Goal: Task Accomplishment & Management: Use online tool/utility

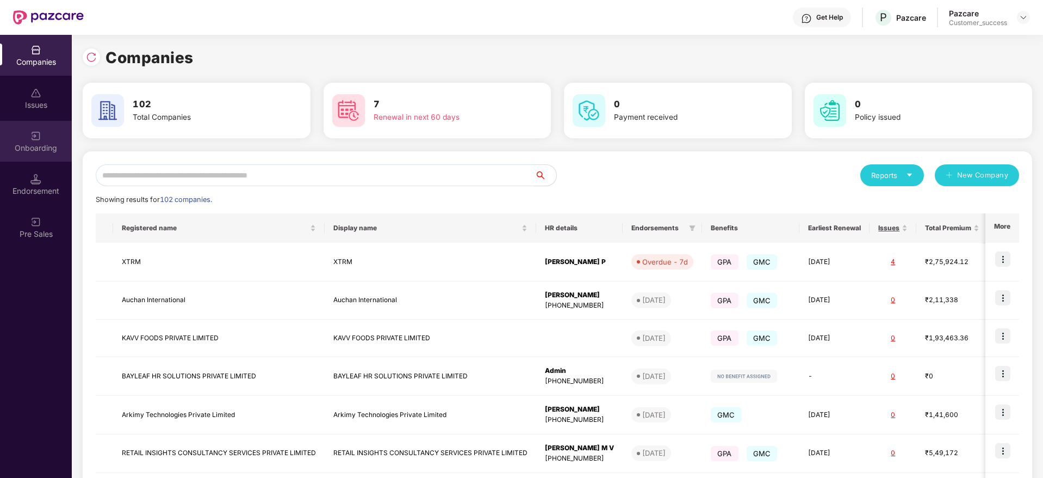
click at [54, 147] on div "Onboarding" at bounding box center [36, 148] width 72 height 11
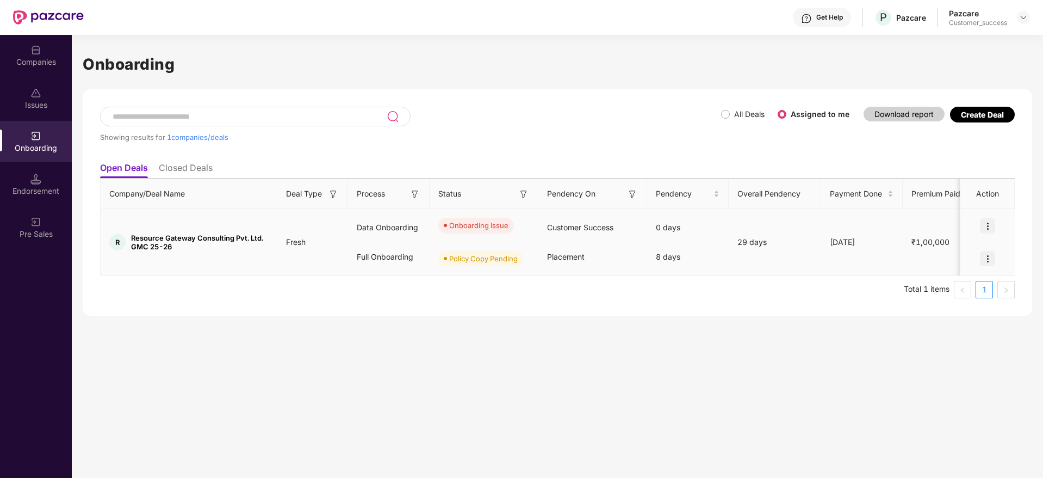
click at [990, 214] on div at bounding box center [988, 225] width 54 height 33
click at [992, 224] on img at bounding box center [987, 225] width 15 height 15
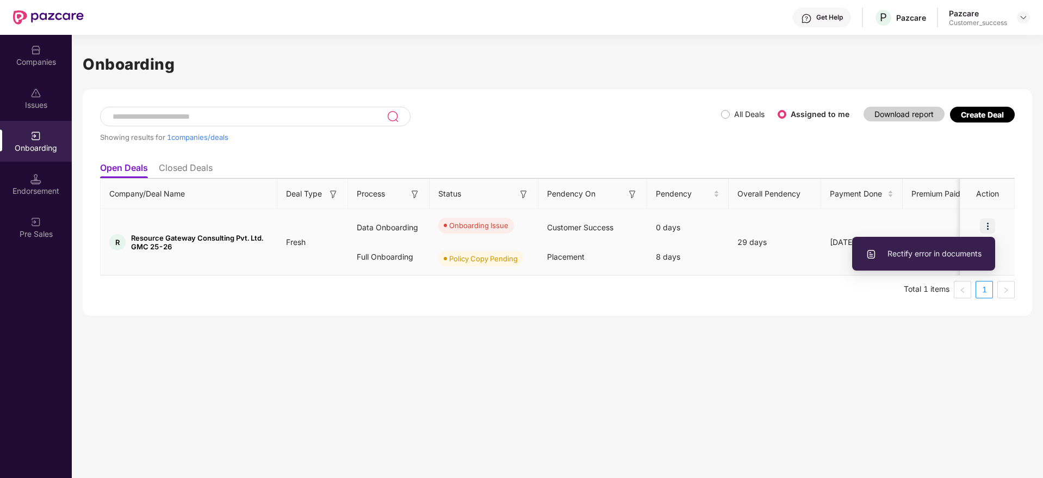
click at [948, 251] on span "Rectify error in documents" at bounding box center [924, 253] width 116 height 12
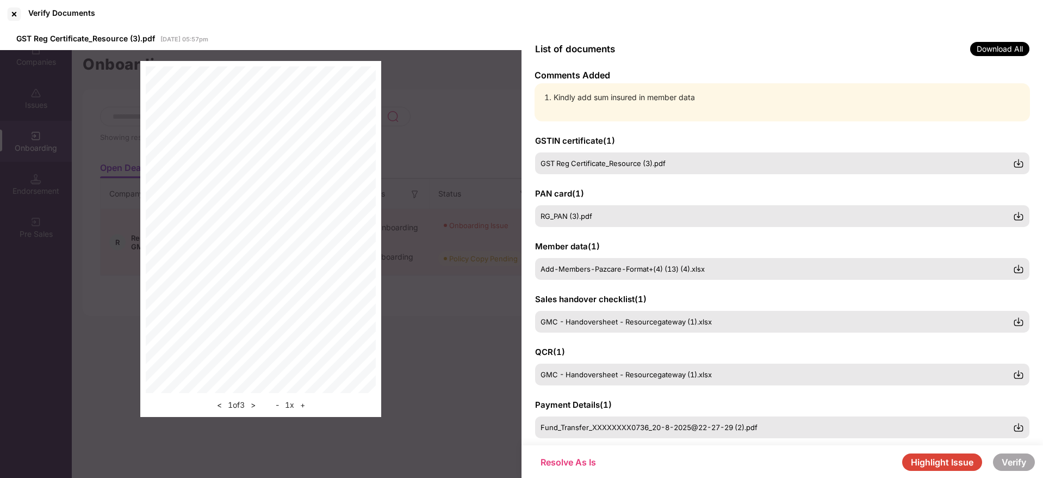
click at [960, 460] on button "Highlight Issue" at bounding box center [942, 461] width 80 height 17
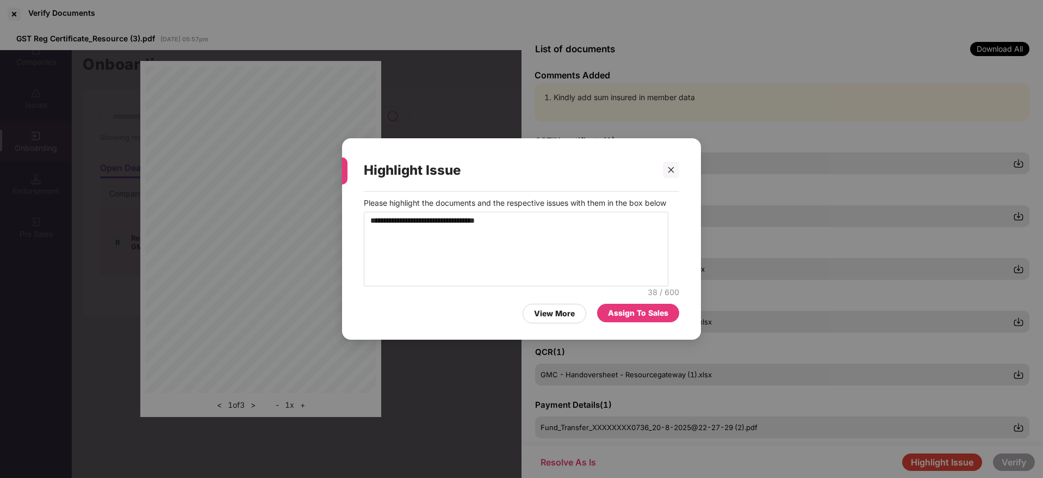
click at [657, 313] on div "Assign To Sales" at bounding box center [638, 313] width 60 height 12
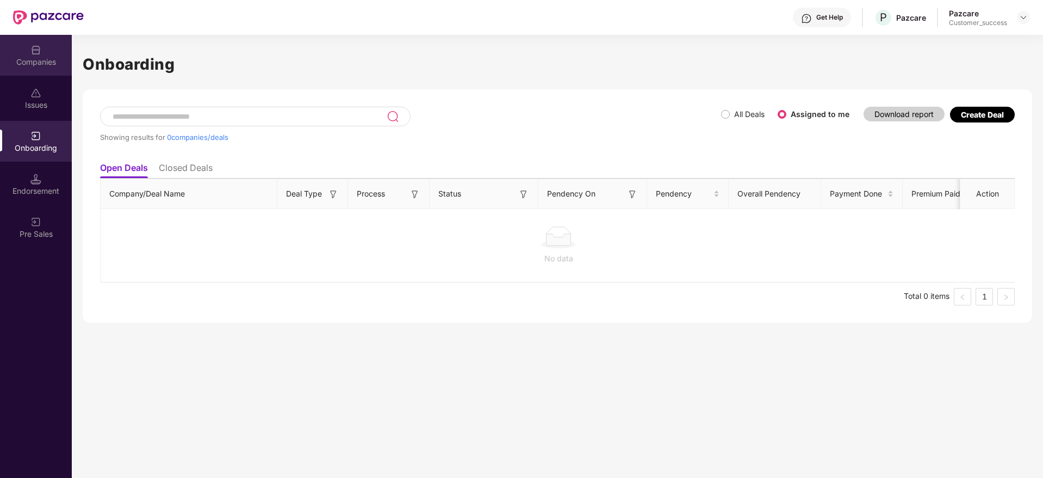
click at [29, 54] on div "Companies" at bounding box center [36, 55] width 72 height 41
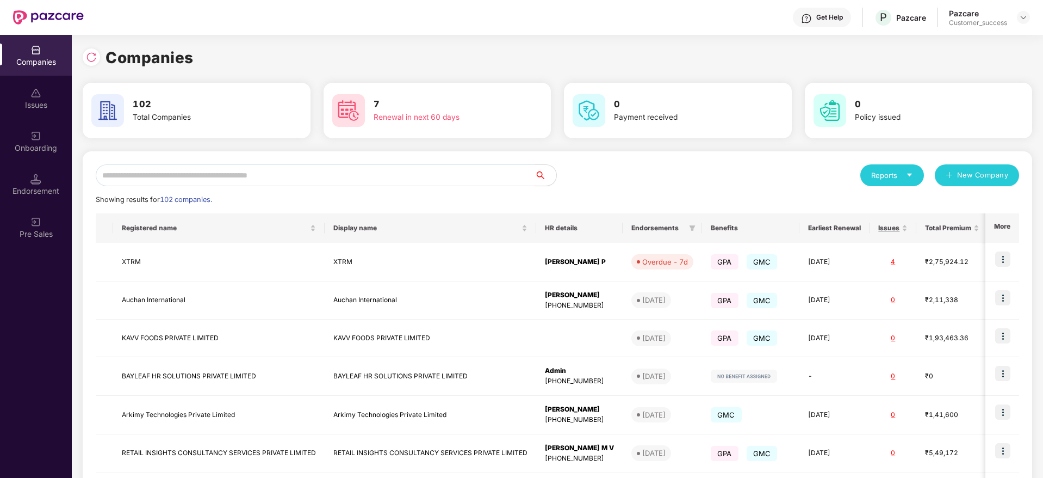
click at [222, 176] on input "text" at bounding box center [315, 175] width 439 height 22
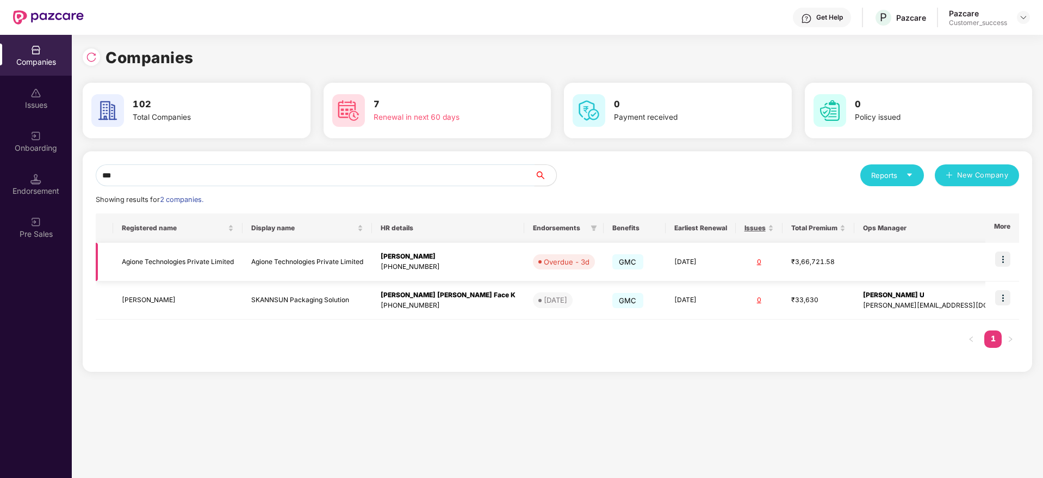
type input "***"
click at [207, 256] on td "Agione Technologies Private Limited" at bounding box center [177, 262] width 129 height 39
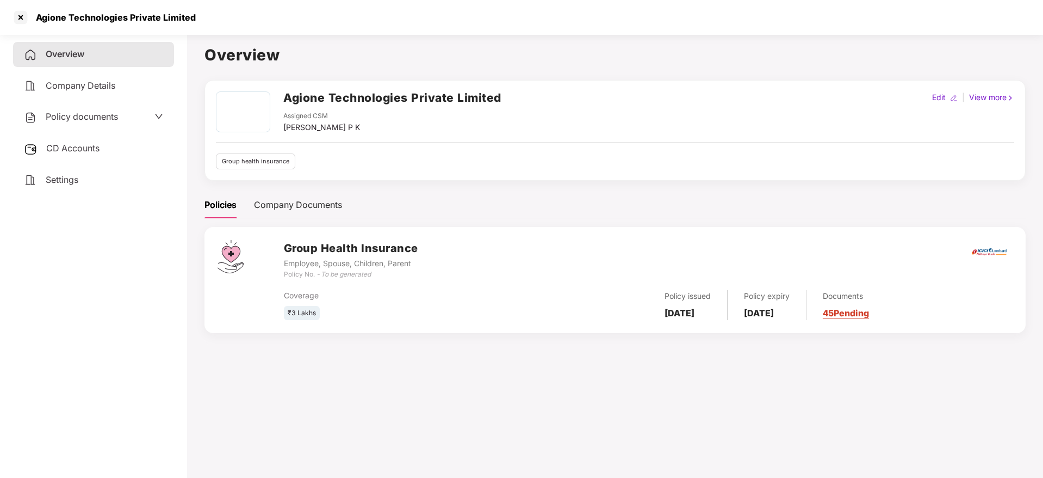
click at [399, 103] on h2 "Agione Technologies Private Limited" at bounding box center [392, 98] width 218 height 18
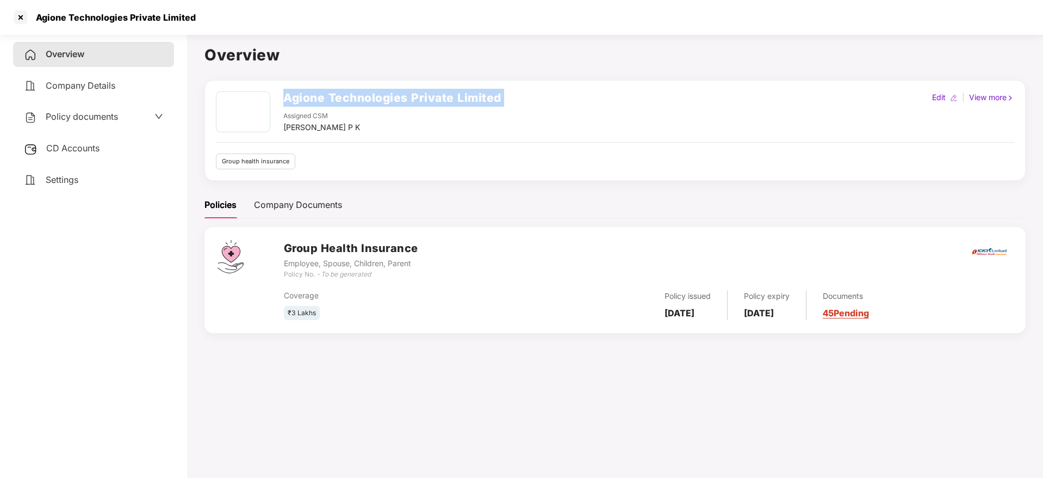
copy h2 "Agione Technologies Private Limited"
click at [18, 20] on div at bounding box center [20, 17] width 17 height 17
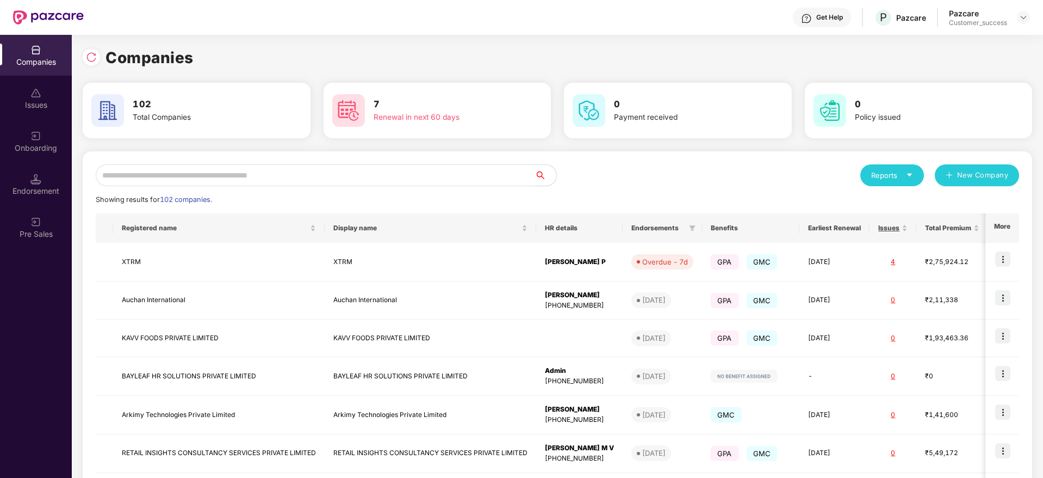
click at [158, 169] on input "text" at bounding box center [315, 175] width 439 height 22
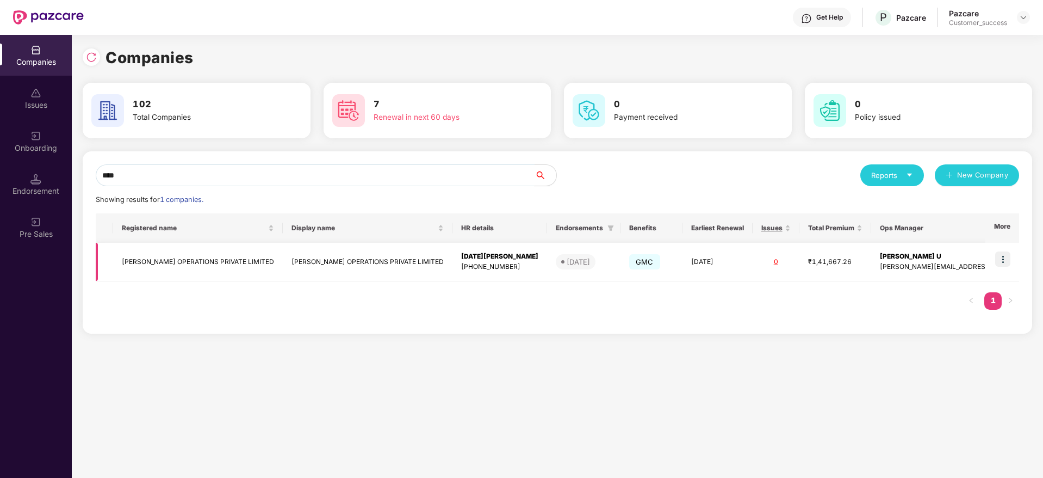
type input "****"
click at [999, 255] on img at bounding box center [1002, 258] width 15 height 15
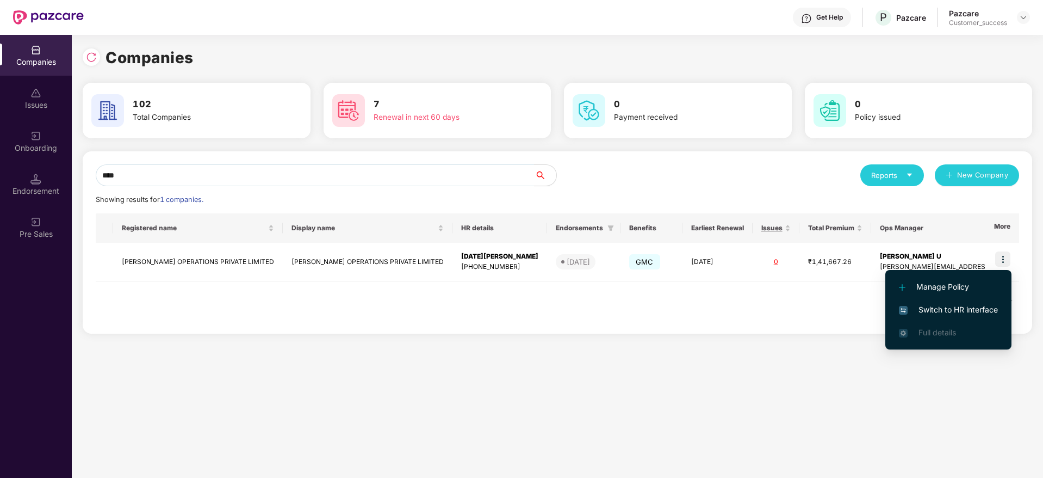
click at [936, 309] on span "Switch to HR interface" at bounding box center [948, 310] width 99 height 12
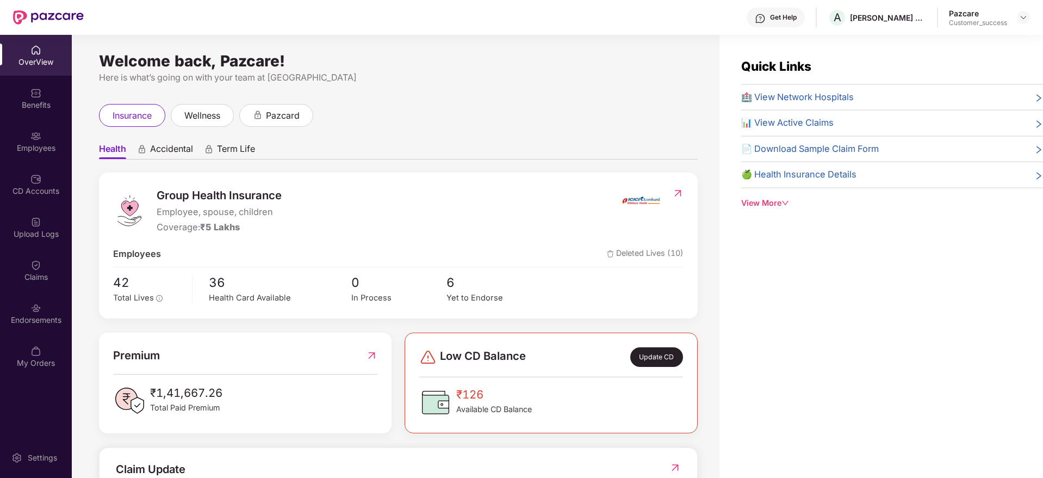
click at [33, 158] on div "Employees" at bounding box center [36, 141] width 72 height 41
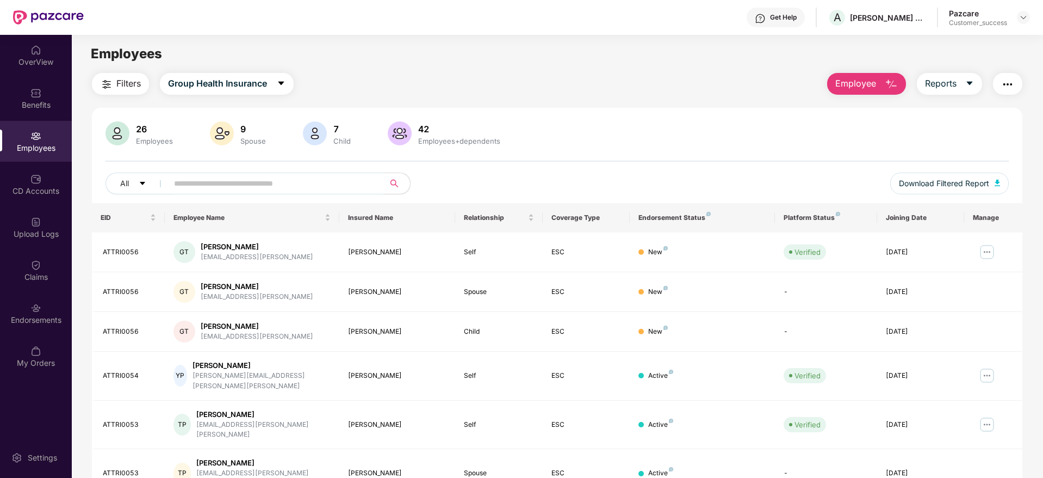
click at [212, 183] on input "text" at bounding box center [271, 183] width 195 height 16
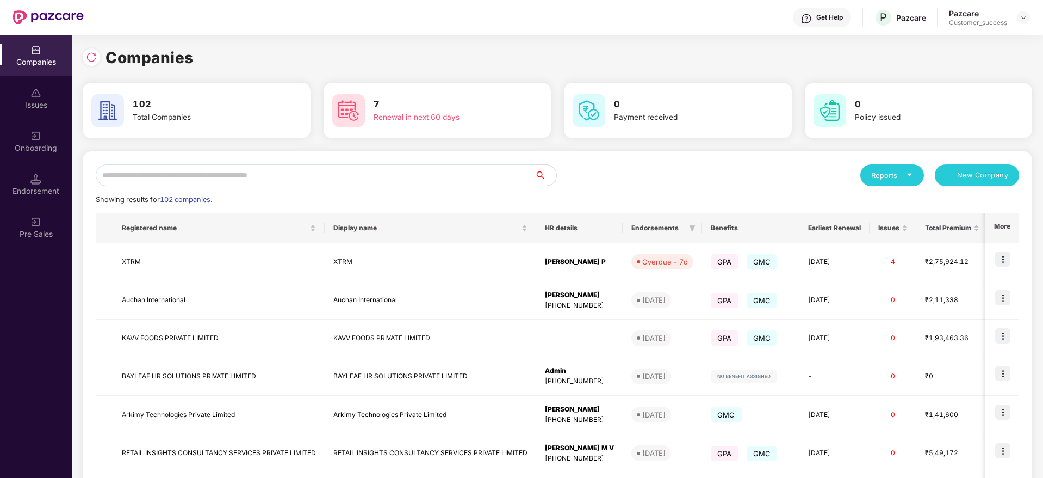
click at [174, 176] on input "text" at bounding box center [315, 175] width 439 height 22
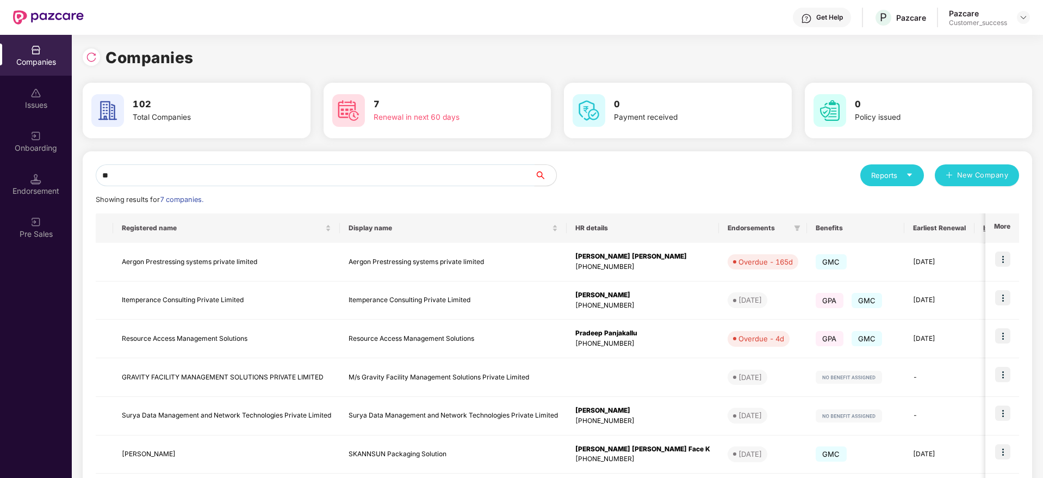
type input "*"
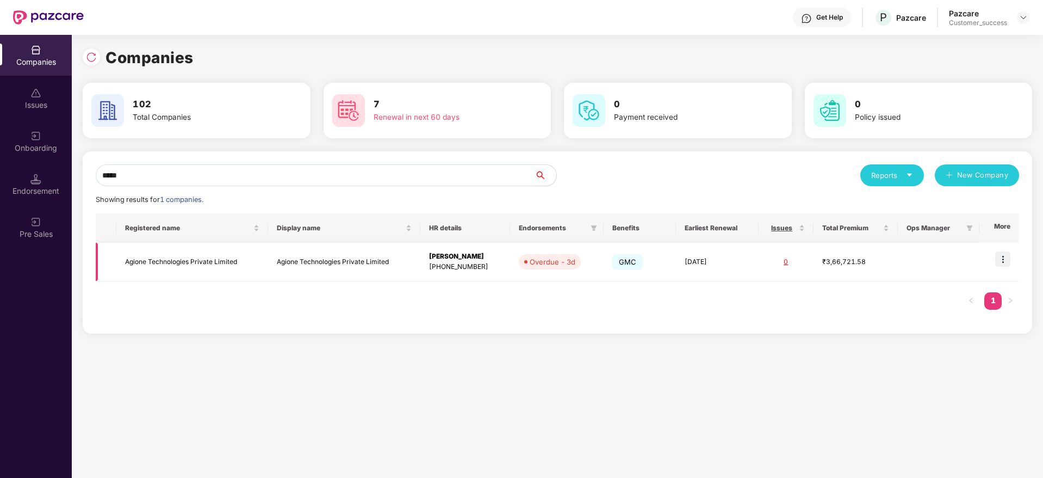
type input "*****"
click at [1001, 262] on img at bounding box center [1002, 258] width 15 height 15
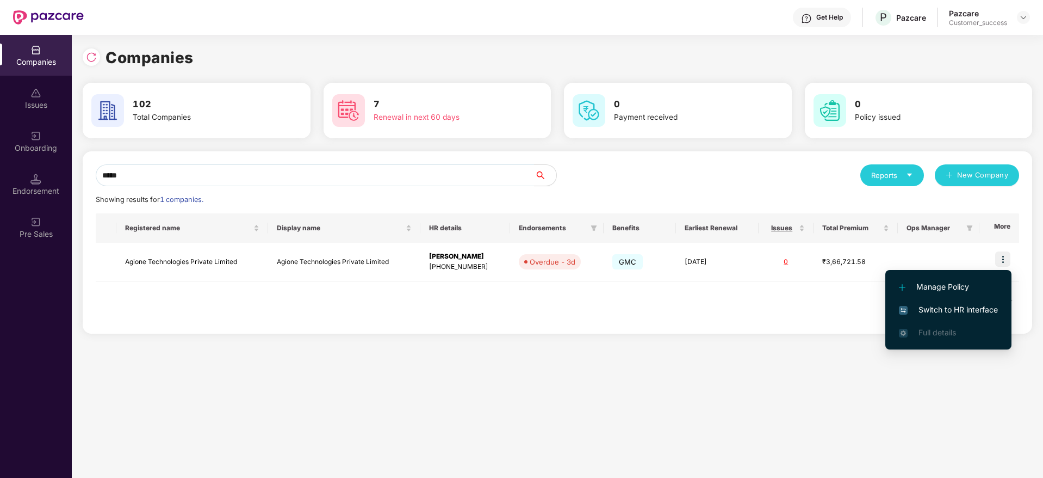
click at [943, 307] on span "Switch to HR interface" at bounding box center [948, 310] width 99 height 12
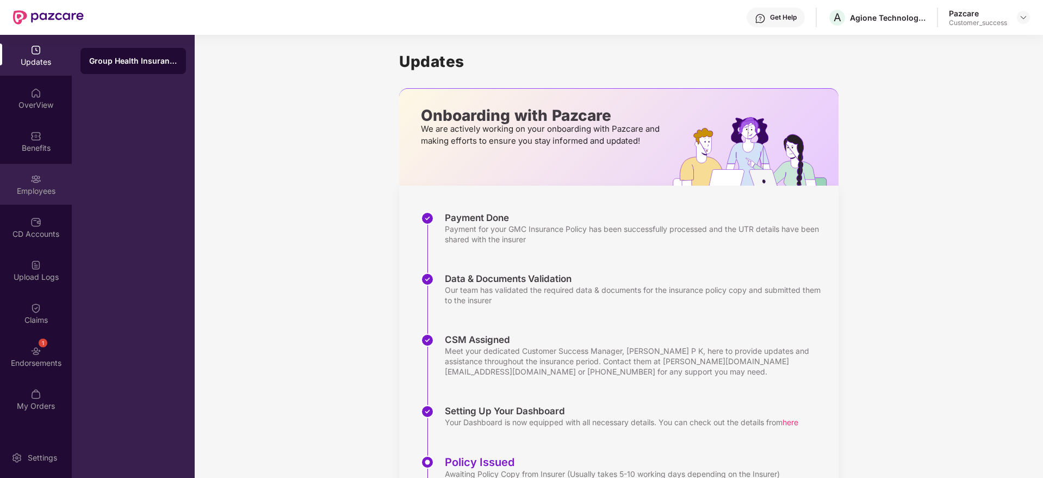
click at [41, 188] on div "Employees" at bounding box center [36, 190] width 72 height 11
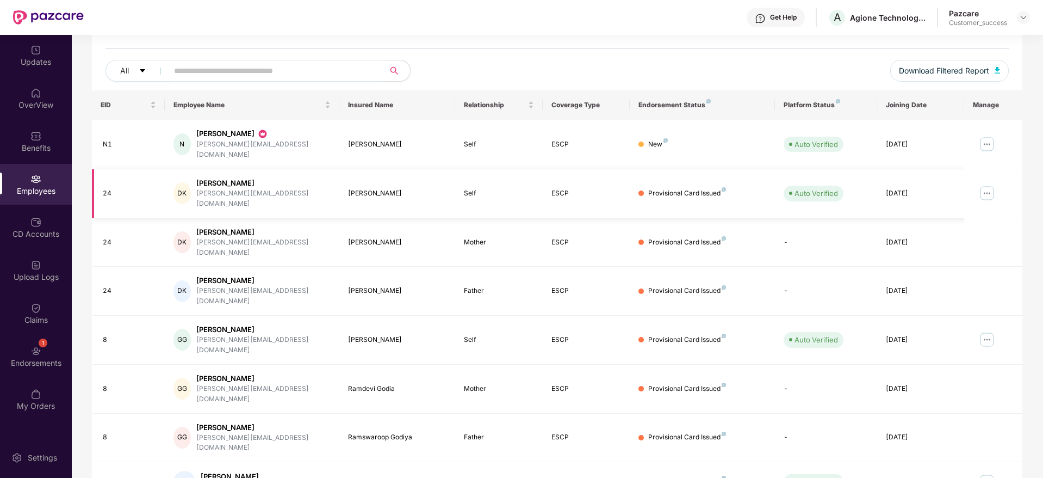
scroll to position [117, 0]
